Goal: Transaction & Acquisition: Purchase product/service

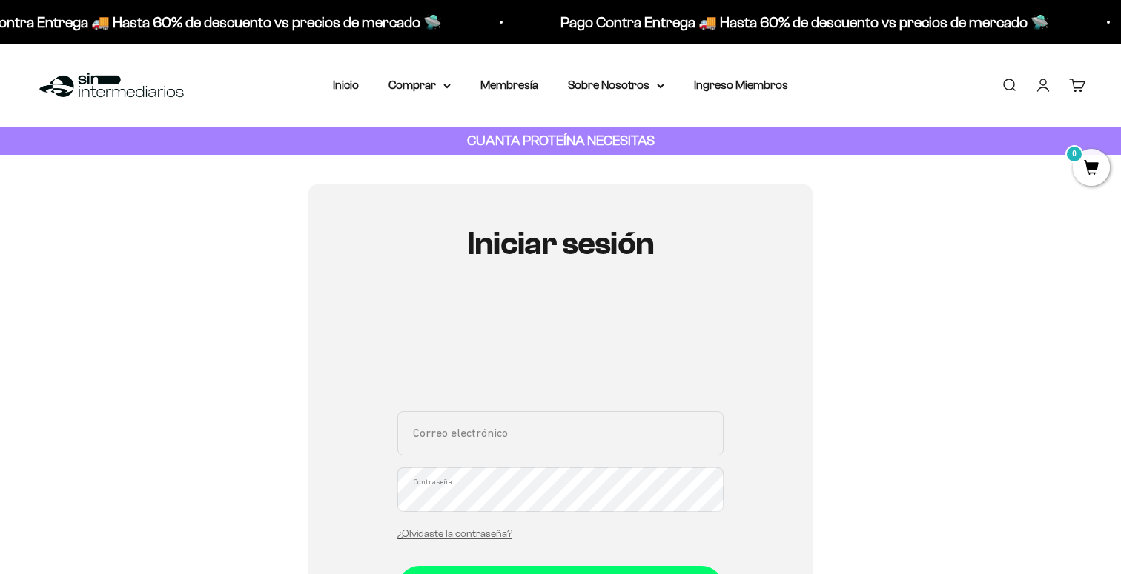
click at [1041, 80] on link "Iniciar sesión" at bounding box center [1043, 85] width 16 height 16
click at [561, 446] on input "Correo electrónico" at bounding box center [560, 433] width 326 height 44
type input "[EMAIL_ADDRESS][DOMAIN_NAME]"
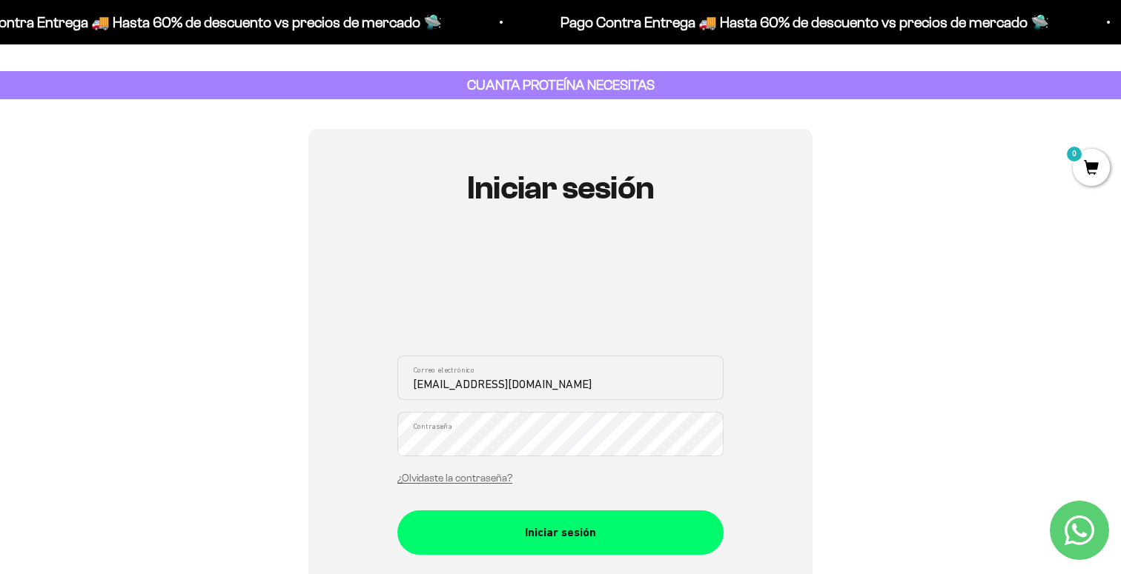
scroll to position [86, 0]
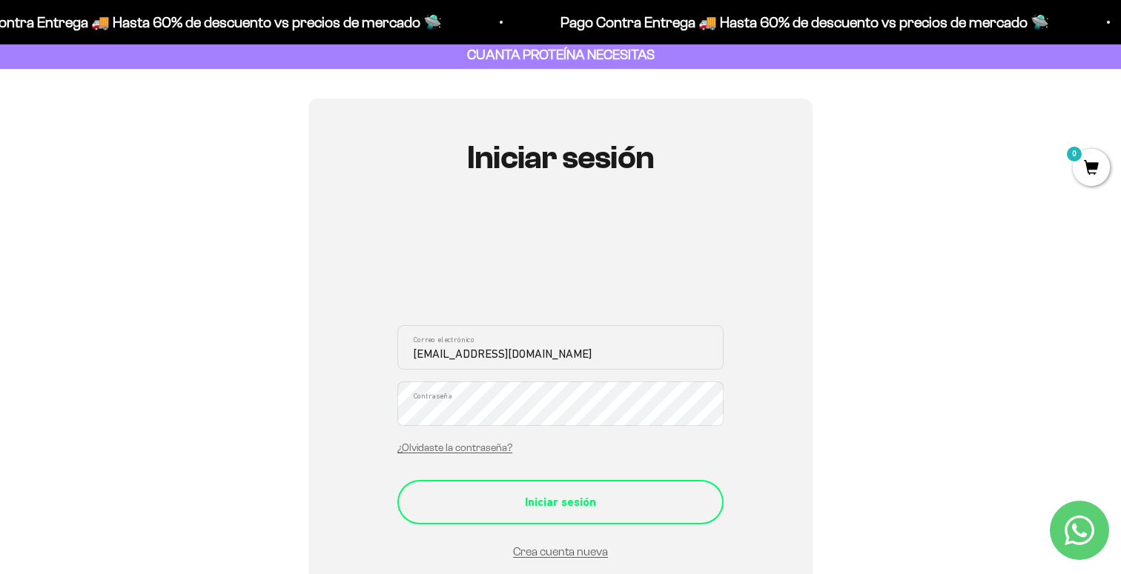
click at [556, 508] on div "Iniciar sesión" at bounding box center [560, 502] width 267 height 19
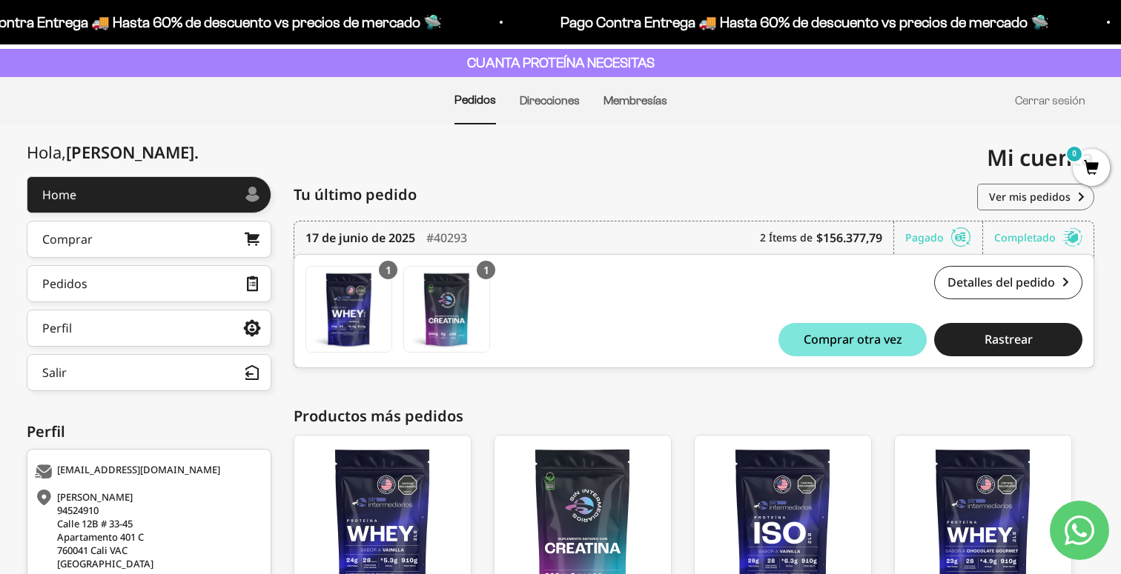
scroll to position [233, 0]
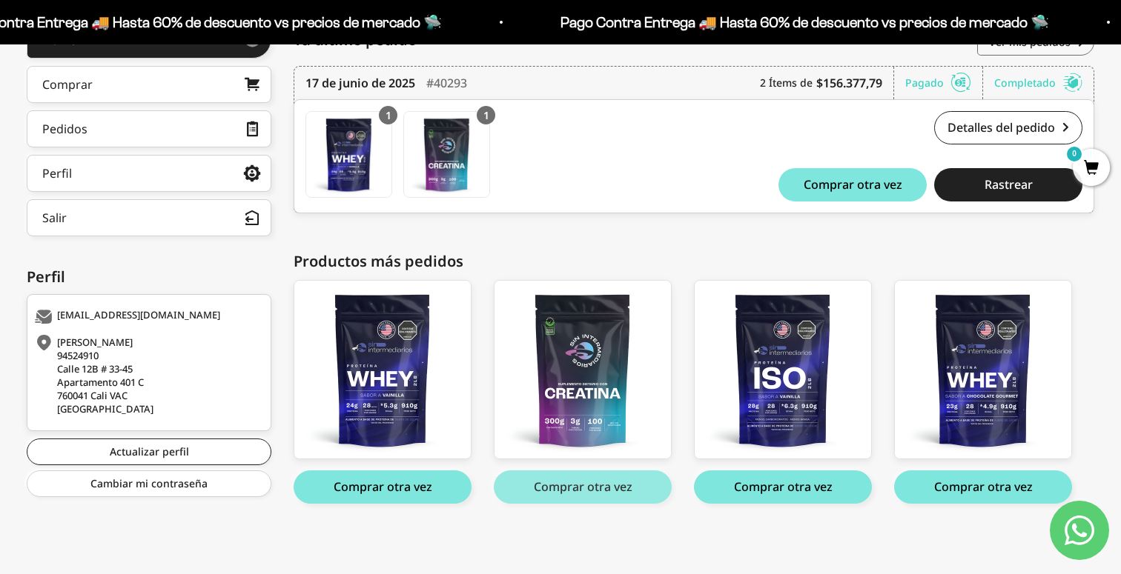
click at [591, 482] on button "Comprar otra vez" at bounding box center [583, 487] width 178 height 33
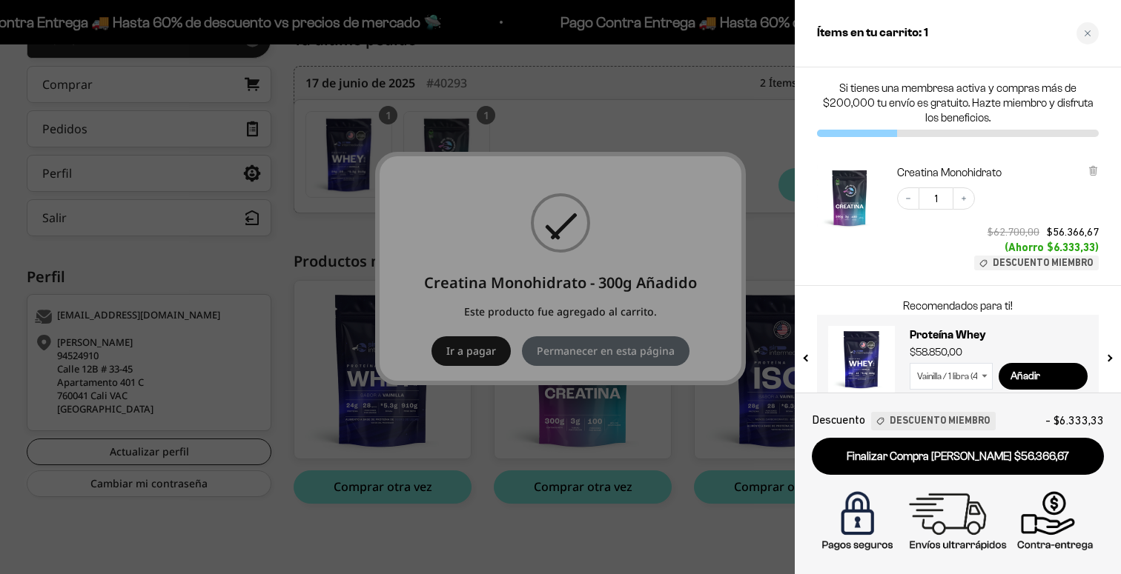
click at [568, 320] on div at bounding box center [560, 287] width 1121 height 574
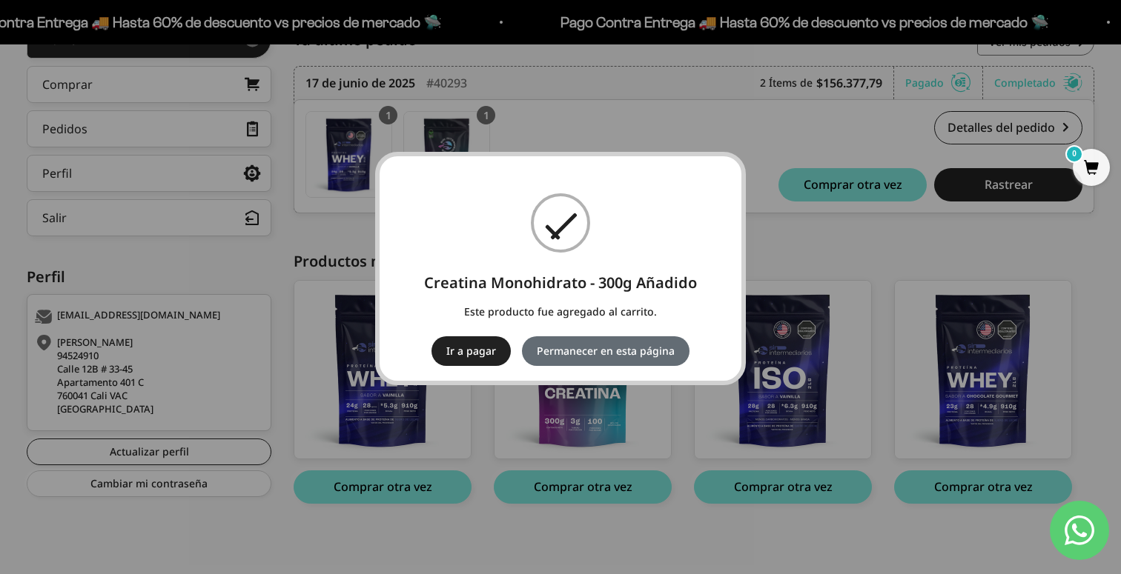
click at [611, 343] on button "Permanecer en esta página" at bounding box center [605, 351] width 167 height 30
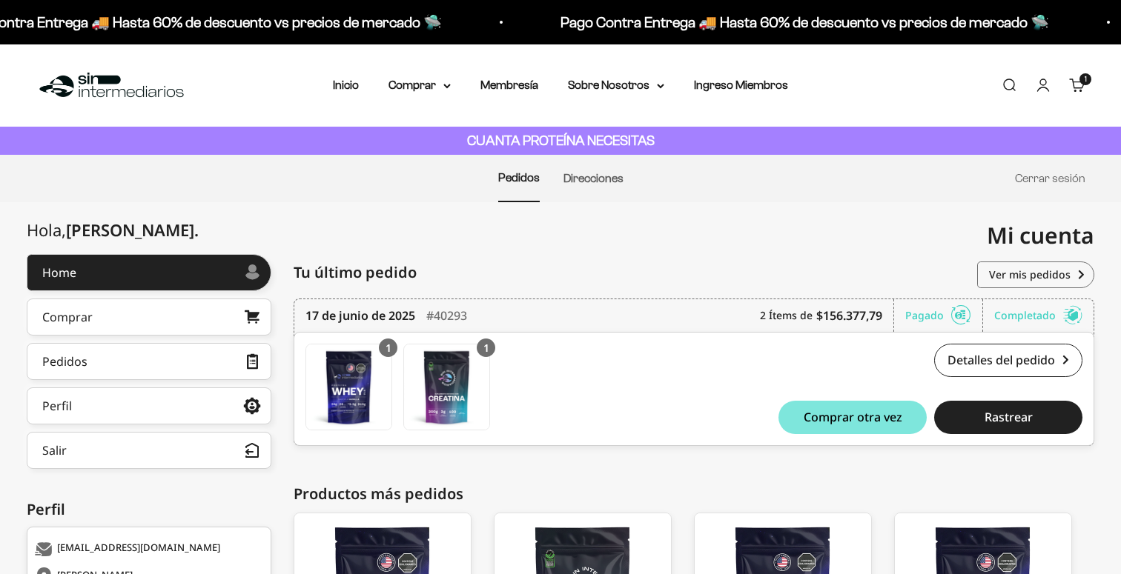
scroll to position [233, 0]
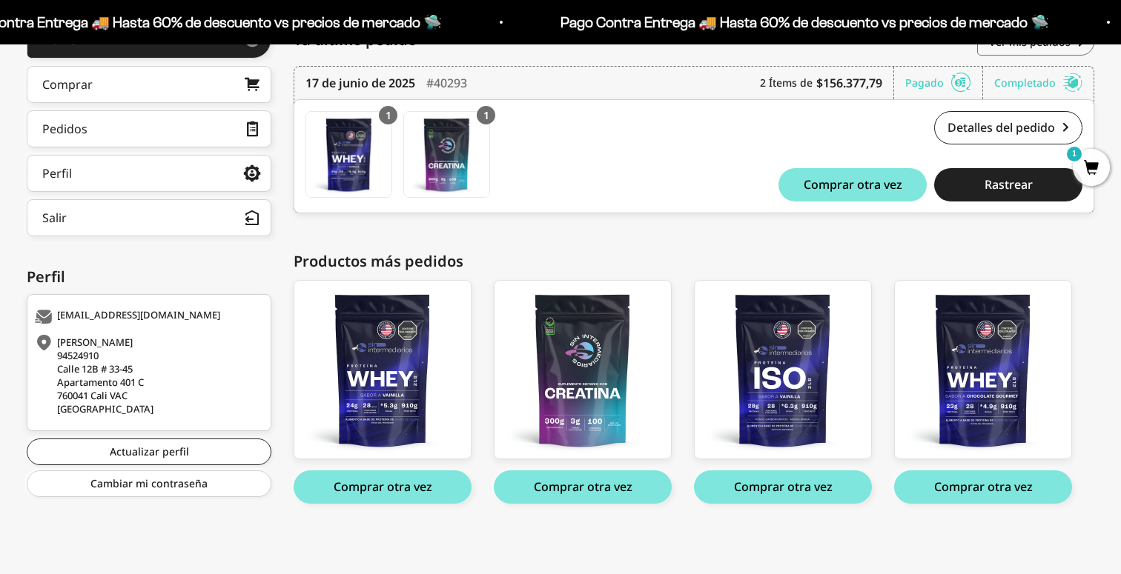
click at [1075, 161] on mark "1" at bounding box center [1074, 154] width 18 height 18
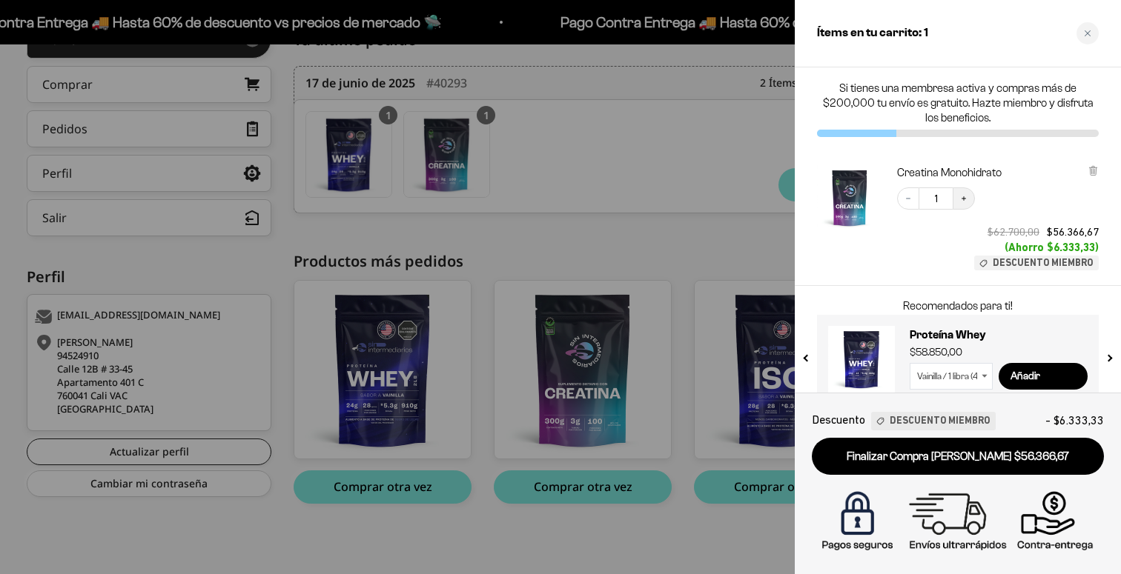
click at [961, 198] on icon "Increase quantity" at bounding box center [963, 198] width 9 height 9
click at [658, 285] on div at bounding box center [560, 287] width 1121 height 574
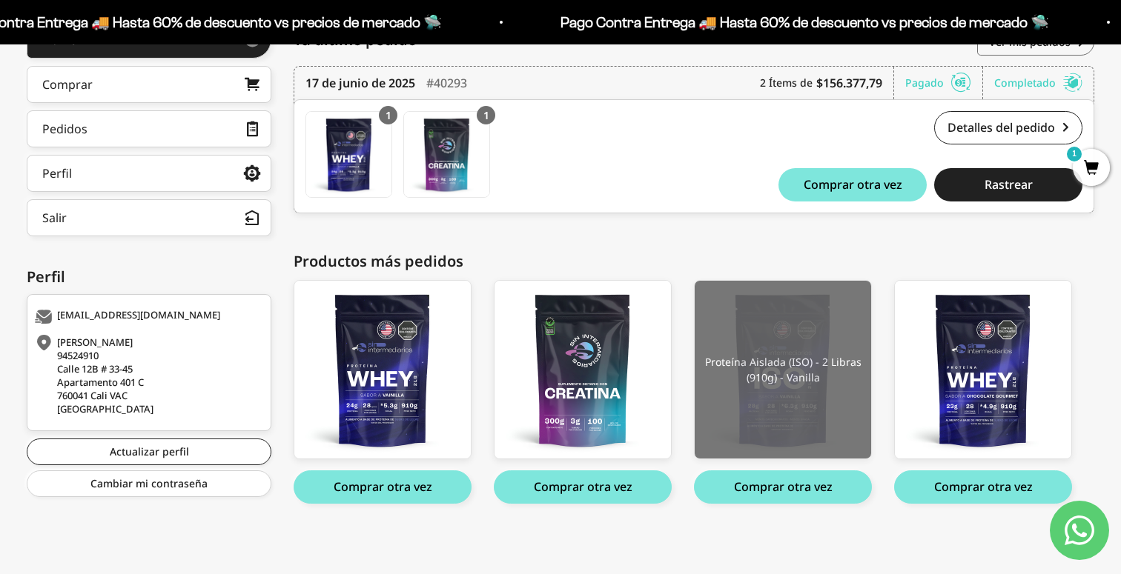
click at [811, 379] on img at bounding box center [782, 370] width 176 height 178
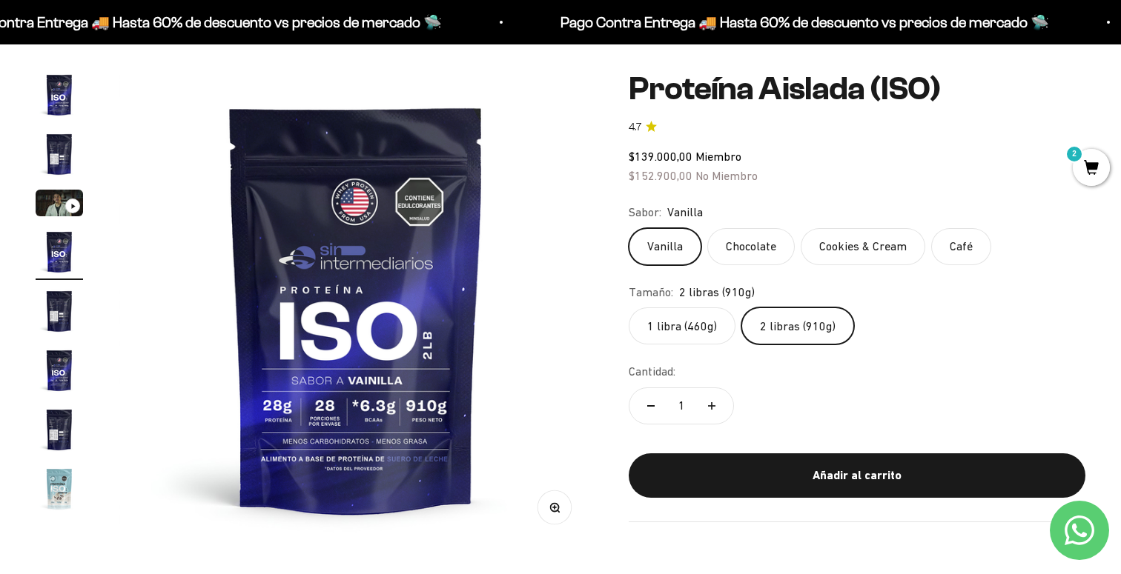
click at [776, 322] on label "2 libras (910g)" at bounding box center [797, 326] width 113 height 37
click at [628, 308] on input "2 libras (910g)" at bounding box center [628, 307] width 1 height 1
click at [709, 403] on icon "Aumentar cantidad" at bounding box center [711, 405] width 7 height 7
type input "2"
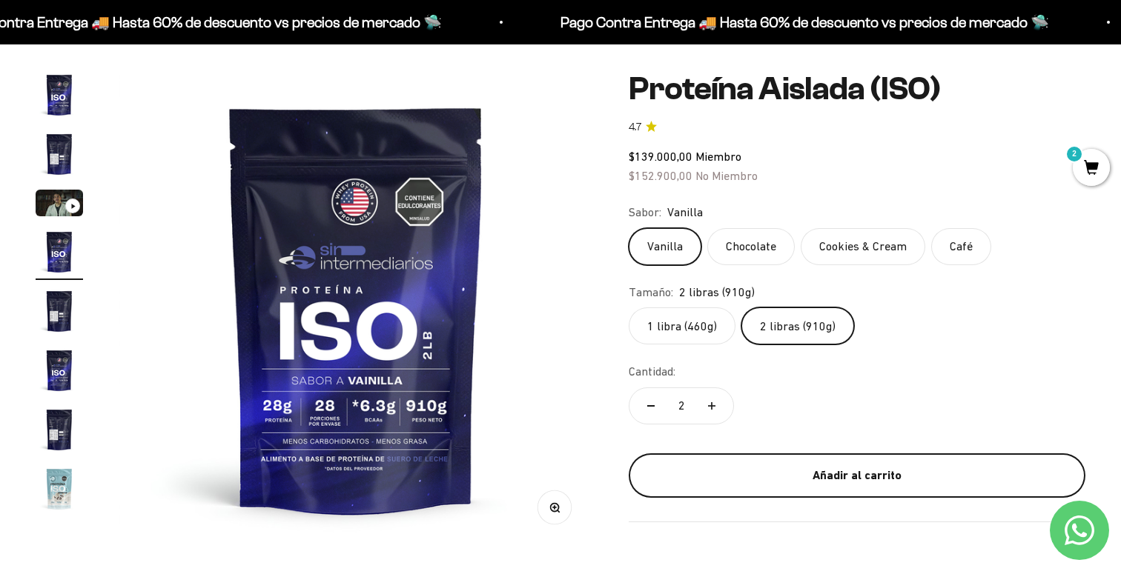
click at [771, 473] on div "Añadir al carrito" at bounding box center [856, 475] width 397 height 19
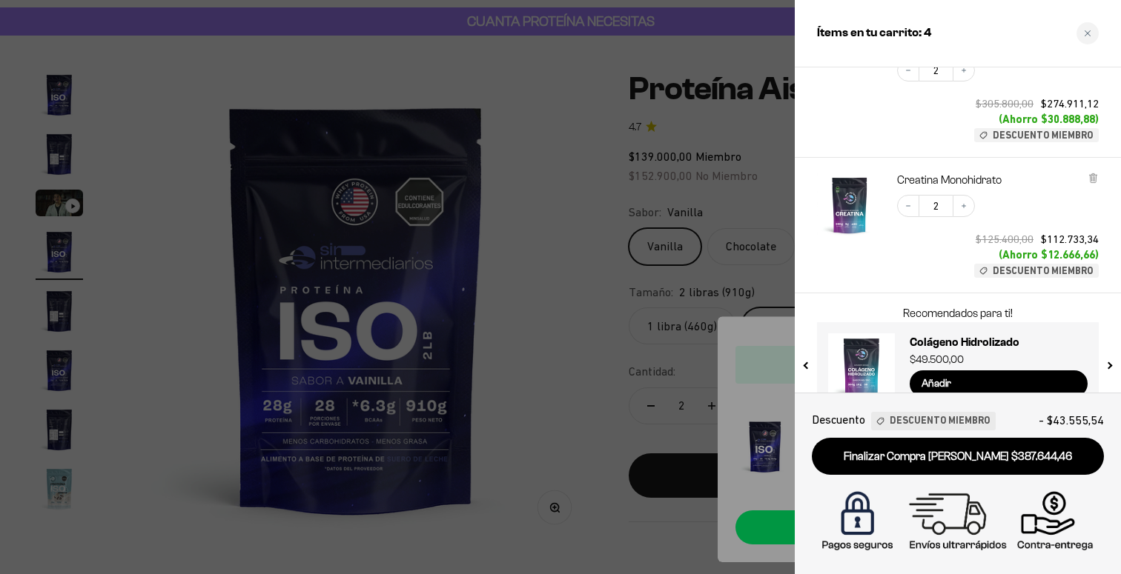
scroll to position [166, 0]
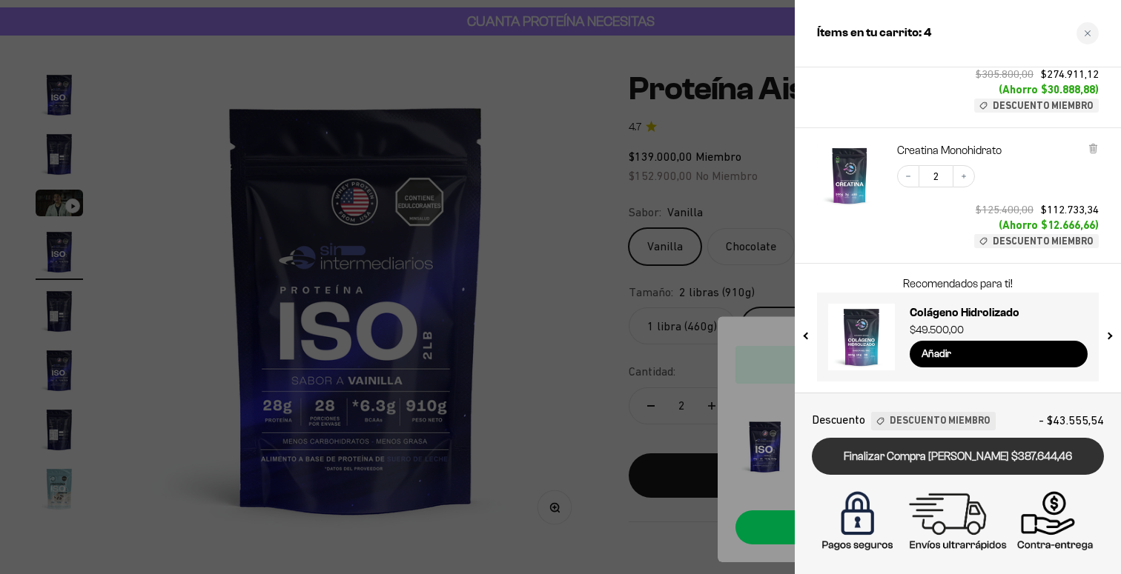
click at [927, 459] on link "Finalizar Compra Segura $387.644,46" at bounding box center [958, 457] width 292 height 38
